Goal: Transaction & Acquisition: Book appointment/travel/reservation

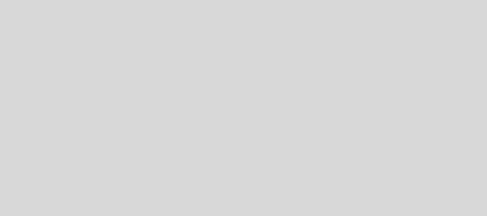
select select "es"
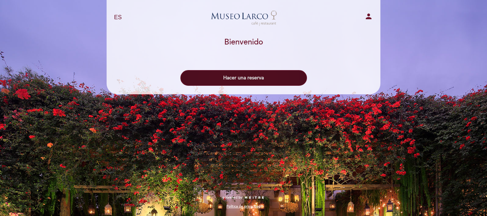
click at [245, 81] on button "Hacer una reserva" at bounding box center [243, 78] width 126 height 16
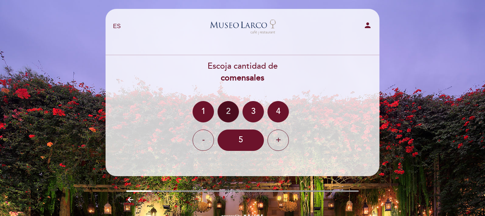
click at [226, 112] on div "2" at bounding box center [227, 111] width 21 height 21
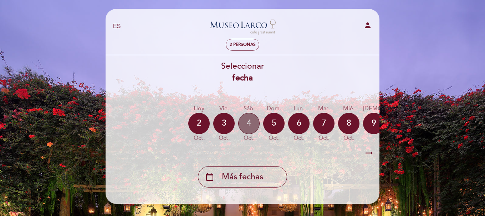
click at [252, 125] on div "4" at bounding box center [248, 123] width 21 height 21
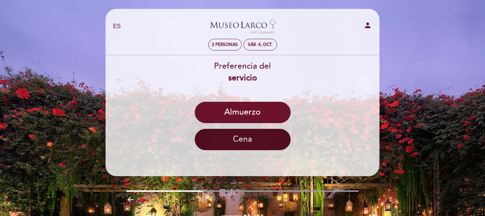
click at [263, 138] on button "Cena" at bounding box center [243, 139] width 96 height 21
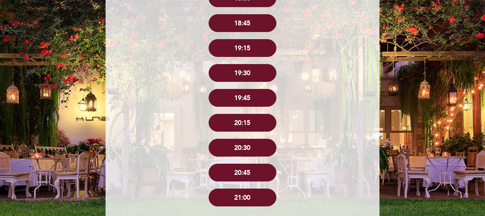
scroll to position [249, 0]
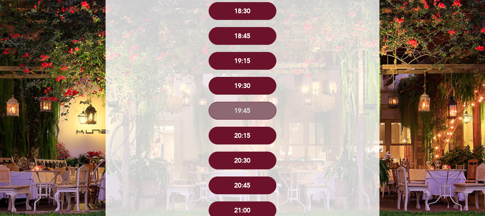
click at [264, 113] on button "19:45" at bounding box center [242, 111] width 68 height 18
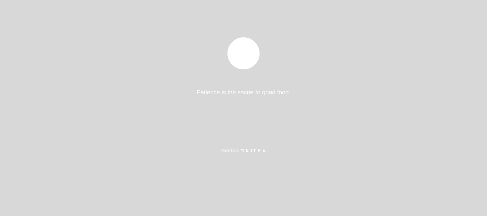
select select "es"
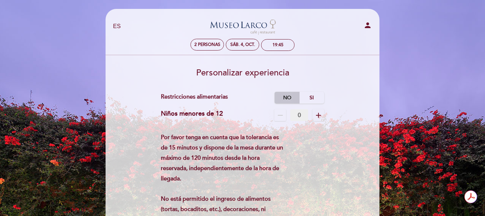
click at [283, 97] on label "No" at bounding box center [286, 98] width 25 height 12
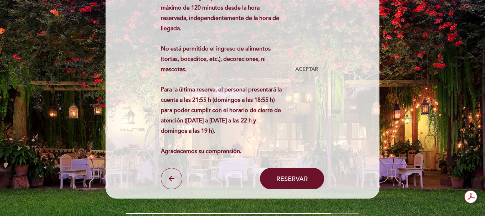
scroll to position [107, 0]
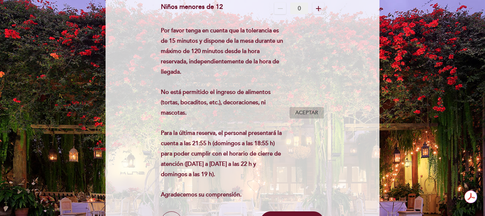
click at [305, 111] on span "Aceptar" at bounding box center [306, 112] width 23 height 7
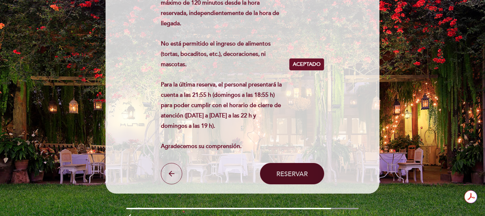
scroll to position [0, 0]
click at [288, 182] on button "Reservar" at bounding box center [292, 173] width 64 height 21
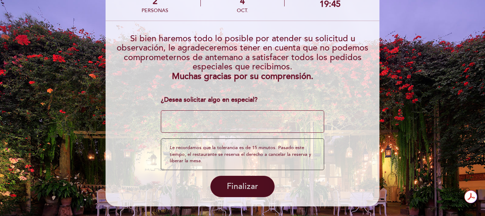
click at [246, 187] on span "Finalizar" at bounding box center [242, 187] width 31 height 10
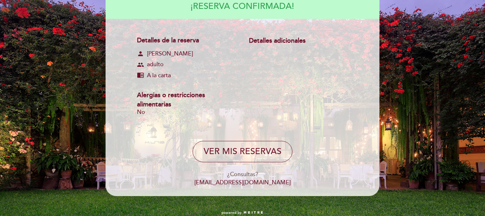
scroll to position [96, 0]
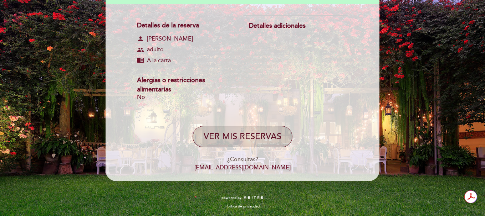
click at [257, 143] on button "VER MIS RESERVAS" at bounding box center [242, 136] width 100 height 21
select select "es"
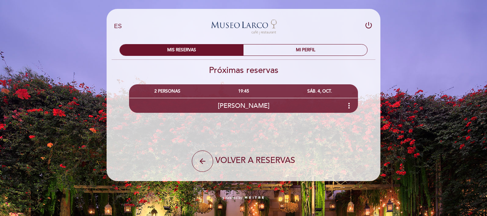
click at [370, 26] on icon "power_settings_new" at bounding box center [368, 25] width 9 height 9
select select "es"
